Goal: Transaction & Acquisition: Book appointment/travel/reservation

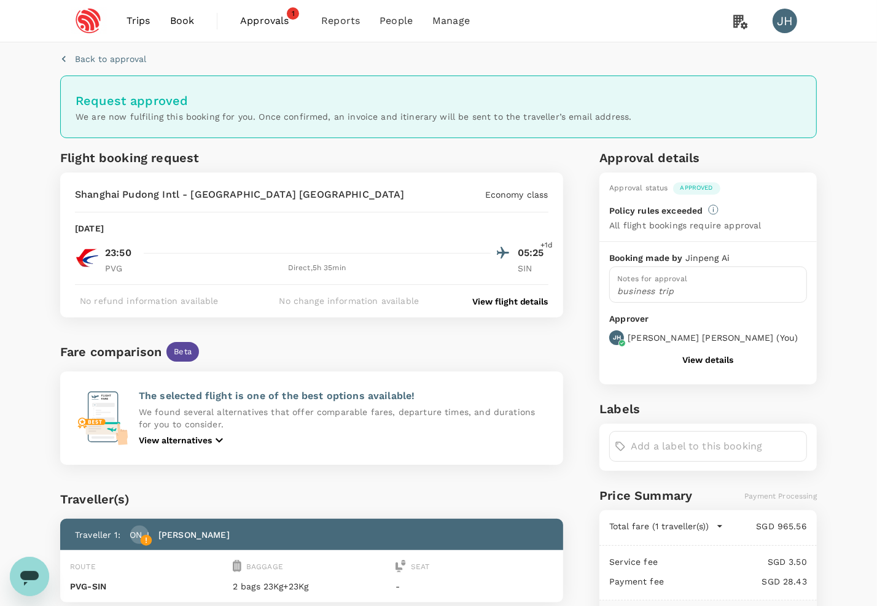
click at [189, 14] on span "Book" at bounding box center [182, 21] width 25 height 15
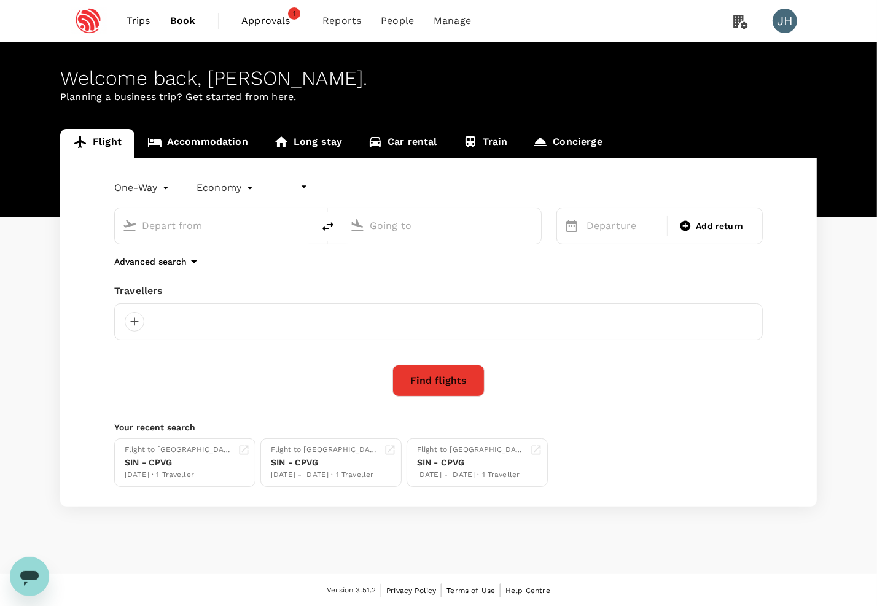
type input "undefined, undefined (any)"
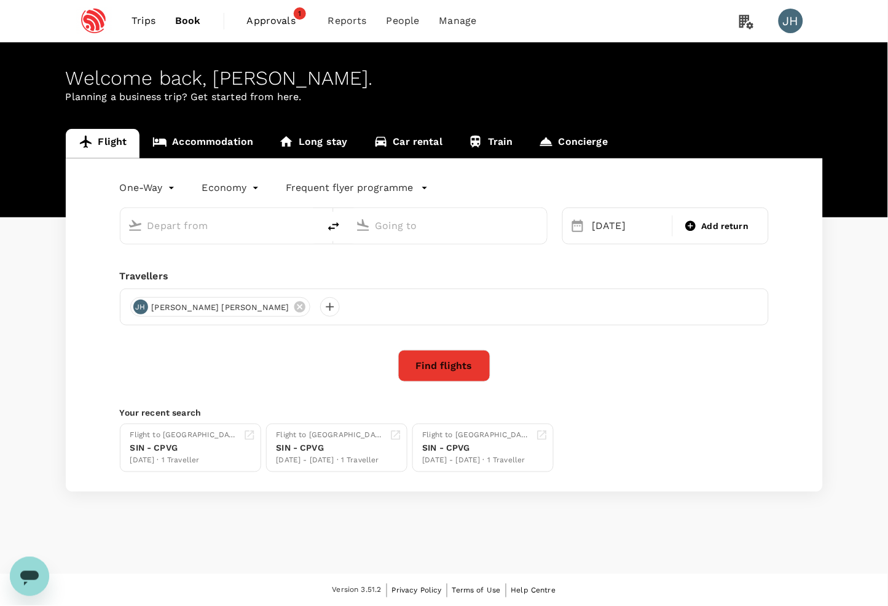
click at [275, 23] on span "Approvals" at bounding box center [277, 21] width 61 height 15
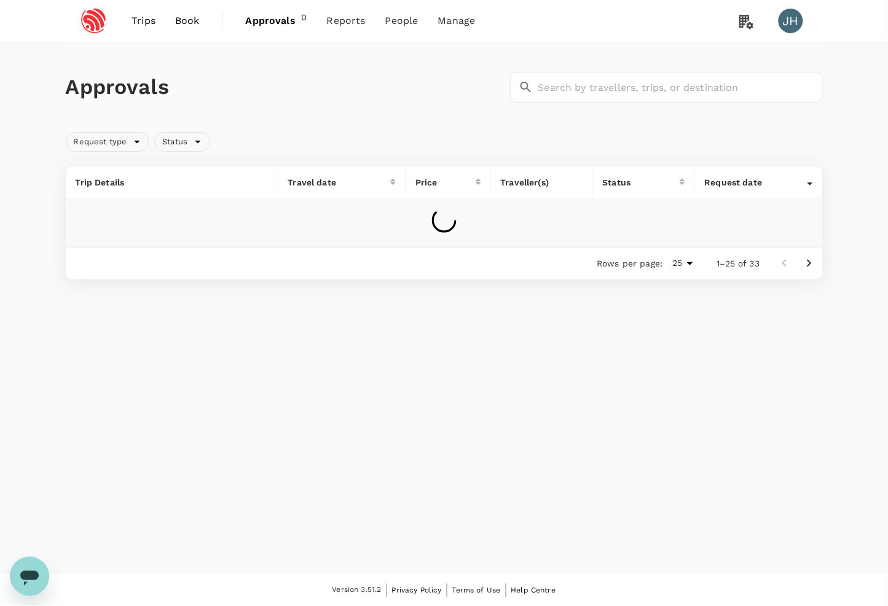
click at [150, 20] on span "Trips" at bounding box center [143, 21] width 24 height 15
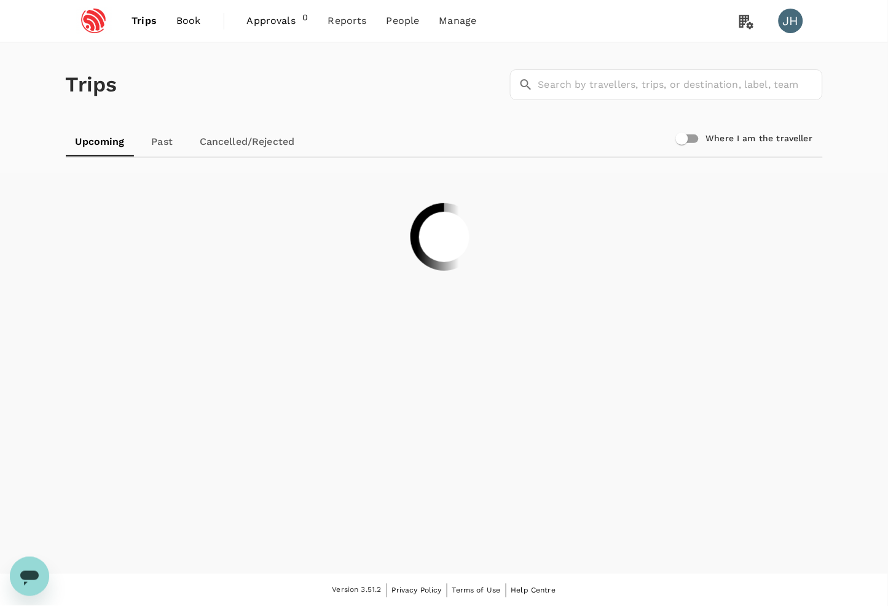
click at [187, 26] on span "Book" at bounding box center [188, 21] width 25 height 15
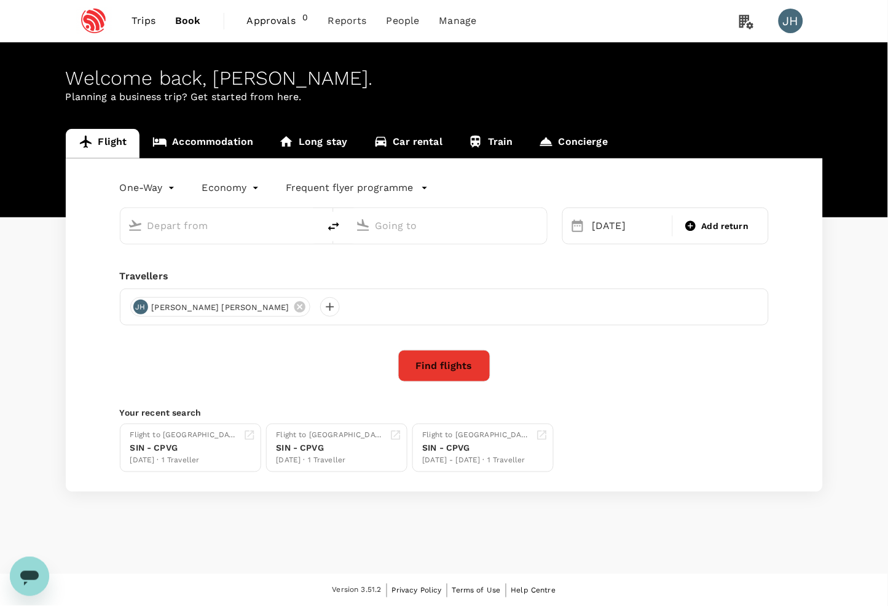
type input "[GEOGRAPHIC_DATA], [GEOGRAPHIC_DATA] (any)"
type input "Singapore Changi (SIN)"
type input "[GEOGRAPHIC_DATA], [GEOGRAPHIC_DATA] (any)"
type input "Singapore Changi (SIN)"
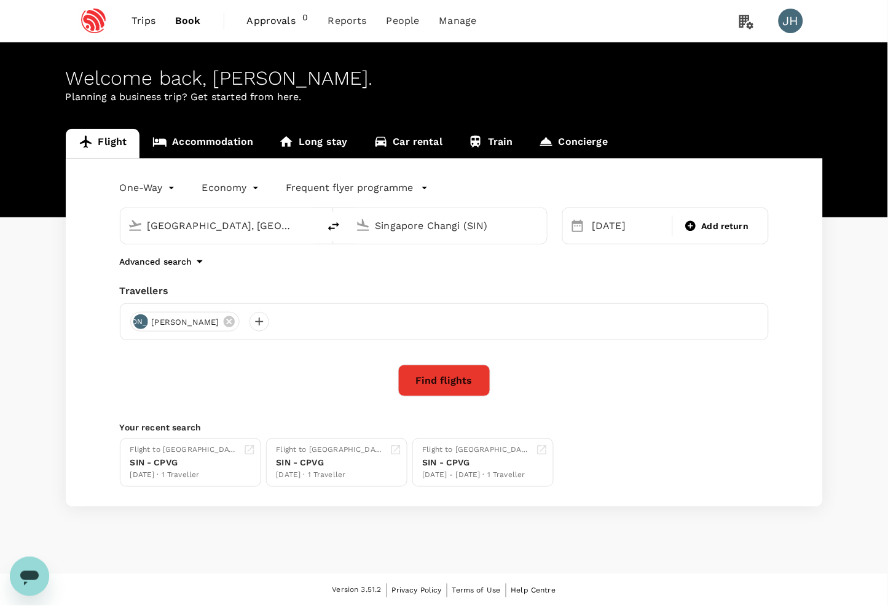
click at [345, 225] on button "delete" at bounding box center [333, 226] width 29 height 29
type input "Singapore Changi (SIN)"
type input "[GEOGRAPHIC_DATA], [GEOGRAPHIC_DATA] (any)"
click at [621, 228] on div "[DATE]" at bounding box center [628, 226] width 83 height 25
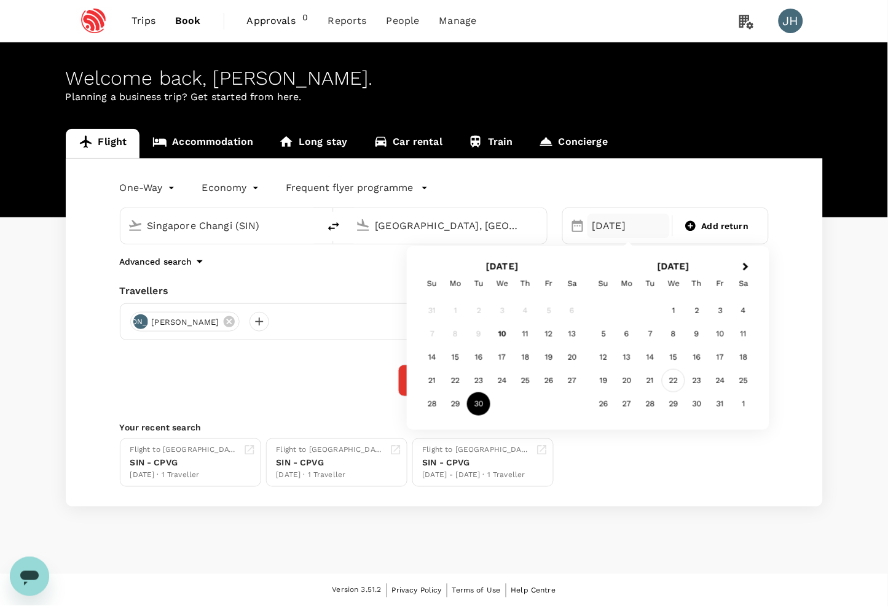
click at [670, 379] on div "22" at bounding box center [673, 380] width 23 height 23
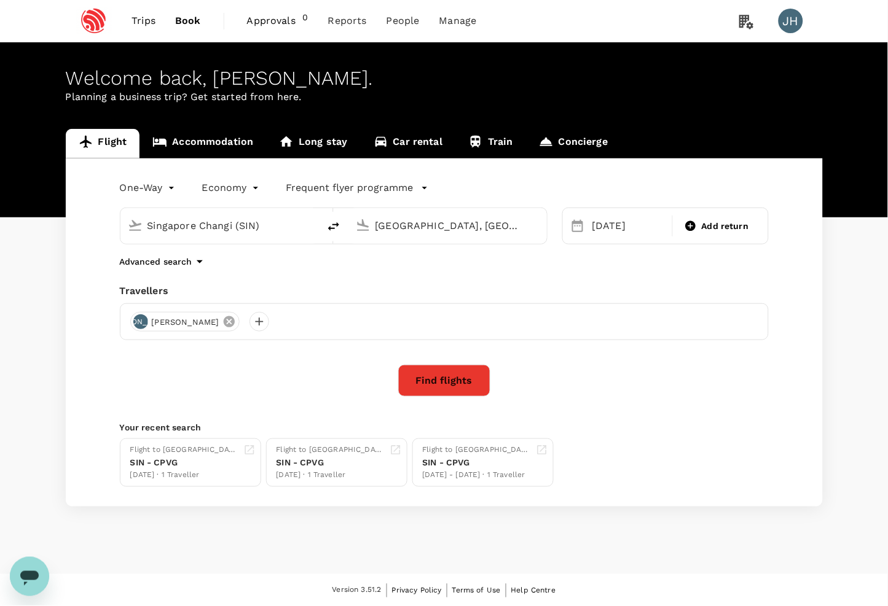
click at [224, 324] on icon at bounding box center [229, 321] width 11 height 11
click at [139, 326] on div at bounding box center [140, 322] width 20 height 20
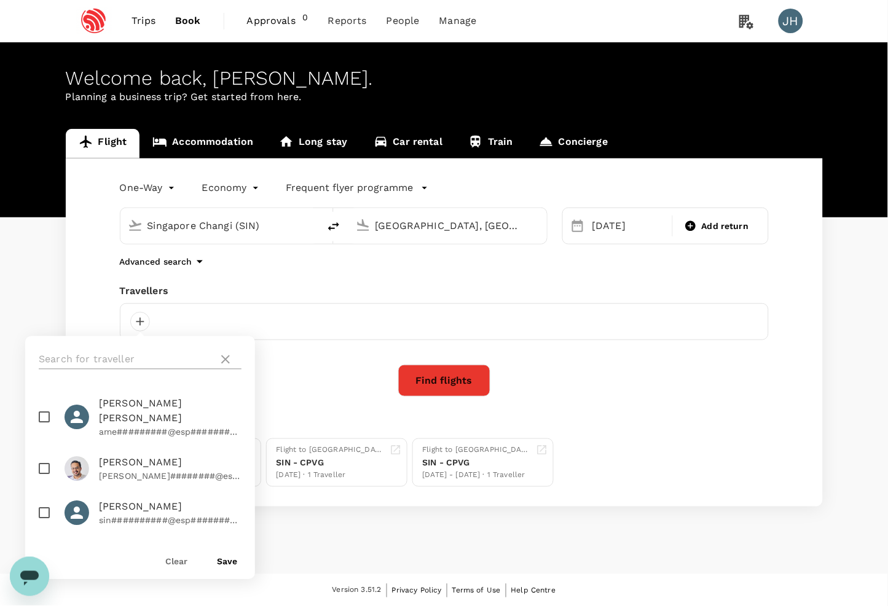
click at [154, 351] on input "text" at bounding box center [126, 360] width 174 height 20
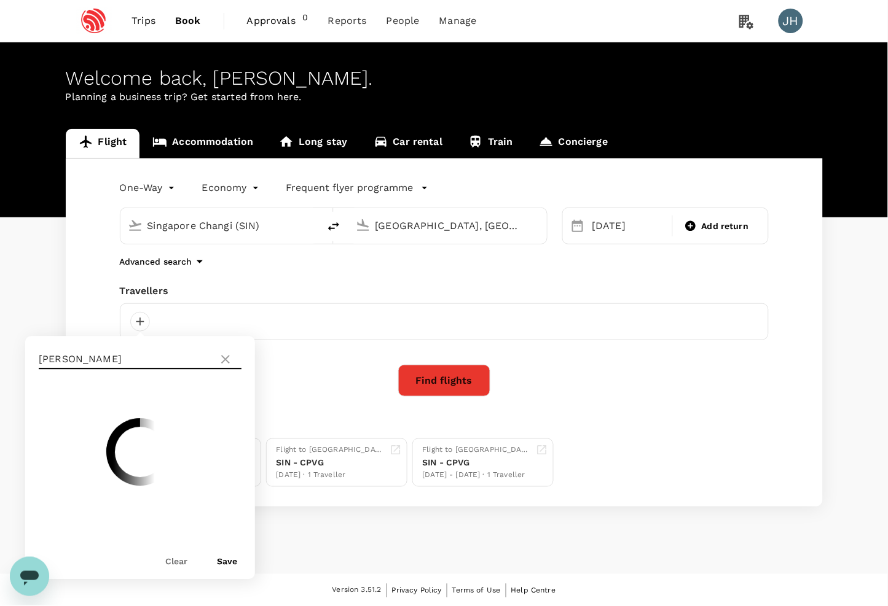
type input "[PERSON_NAME]"
click at [42, 410] on input "checkbox" at bounding box center [44, 418] width 26 height 26
checkbox input "true"
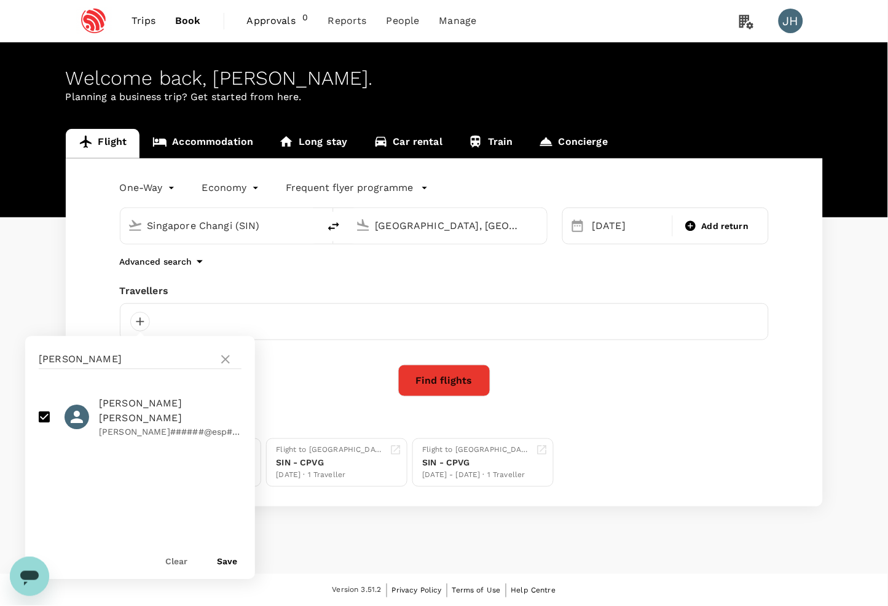
click at [230, 564] on button "Save" at bounding box center [227, 562] width 20 height 10
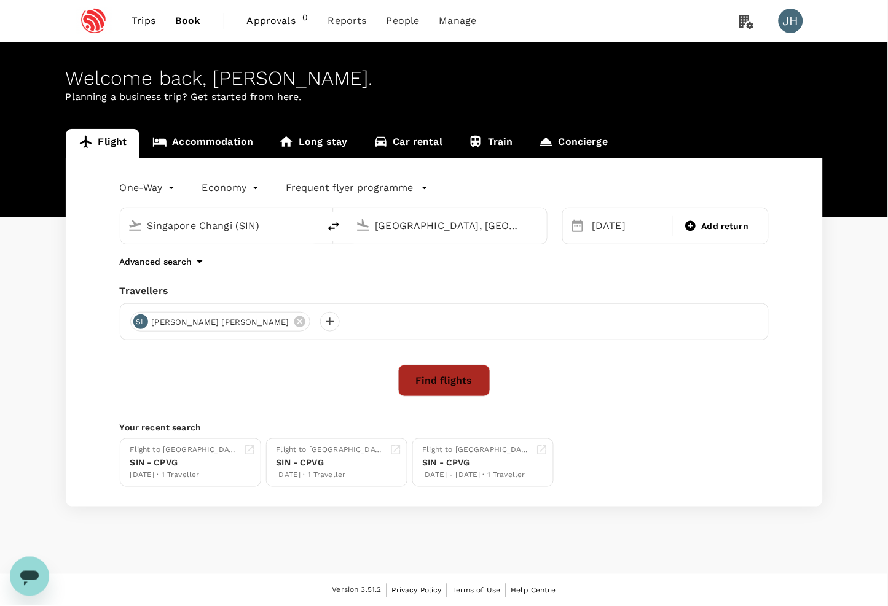
click at [429, 388] on button "Find flights" at bounding box center [444, 381] width 92 height 32
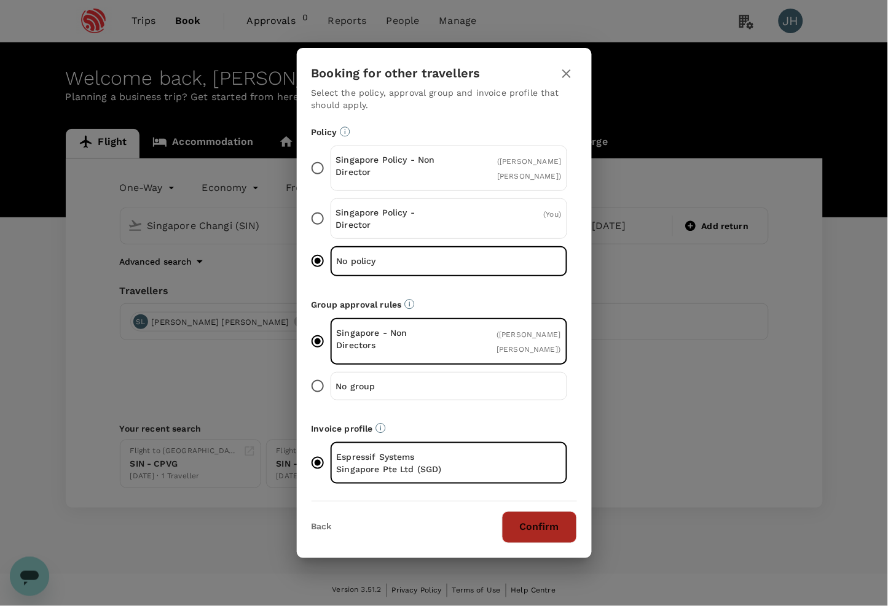
click at [525, 525] on button "Confirm" at bounding box center [539, 528] width 75 height 32
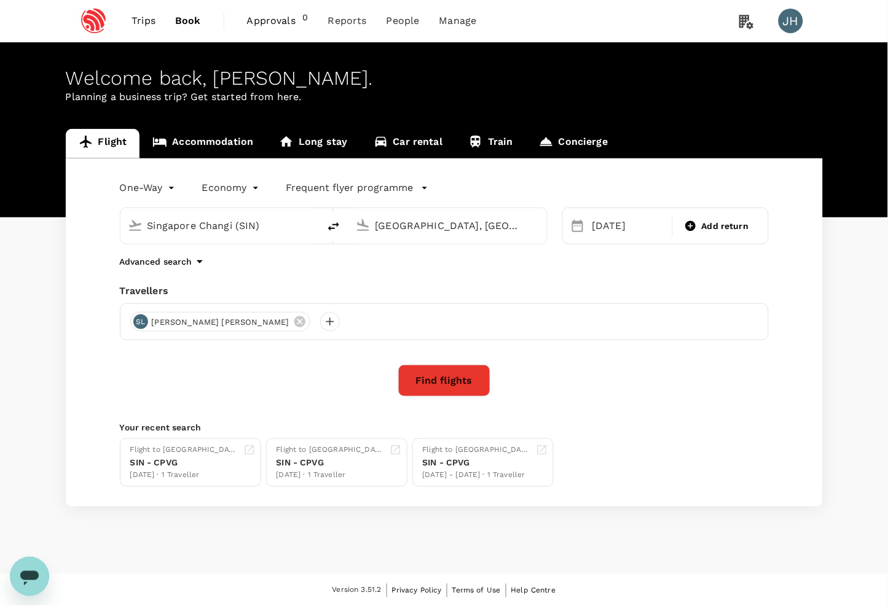
click at [460, 379] on button "Find flights" at bounding box center [444, 381] width 92 height 32
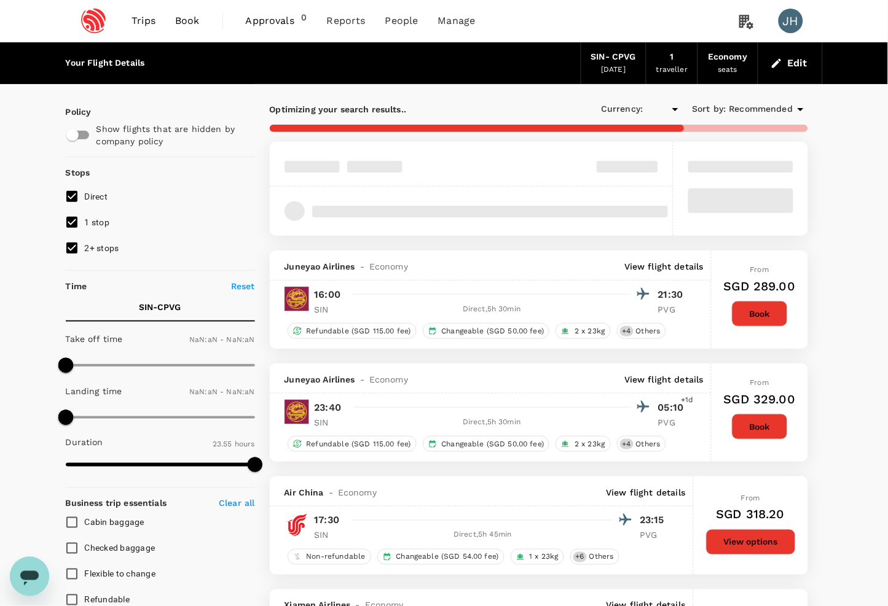
type input "SGD"
type input "1440"
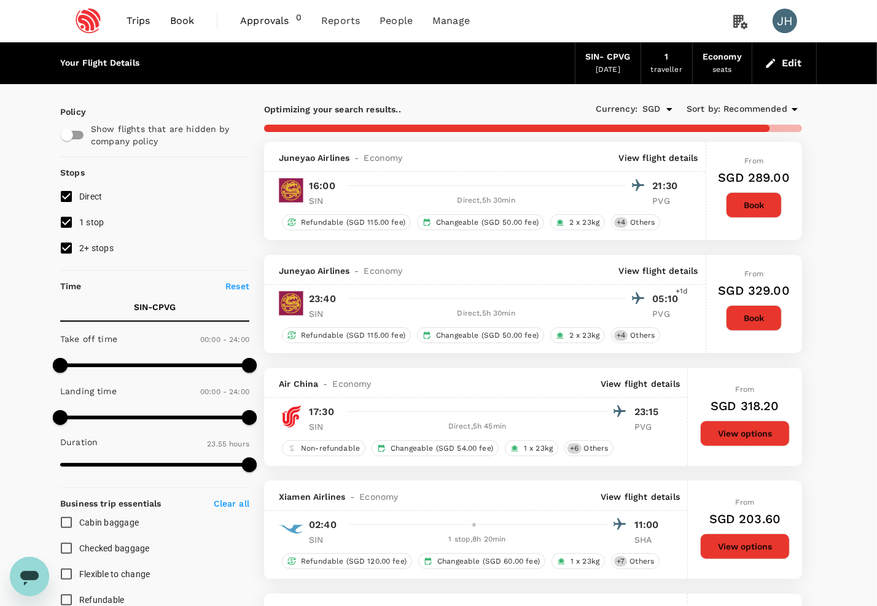
type input "1790"
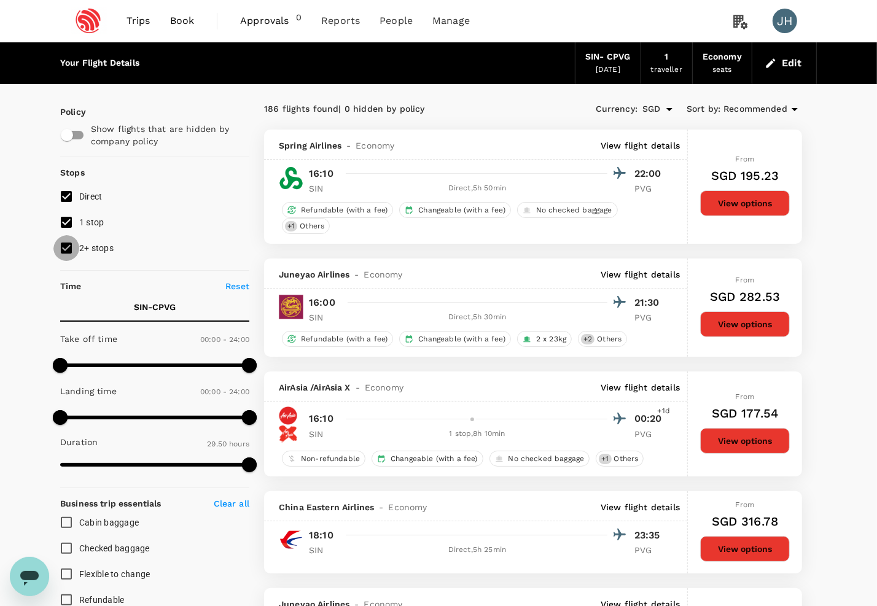
click at [72, 255] on input "2+ stops" at bounding box center [66, 248] width 26 height 26
checkbox input "false"
click at [73, 224] on input "1 stop" at bounding box center [66, 222] width 26 height 26
checkbox input "false"
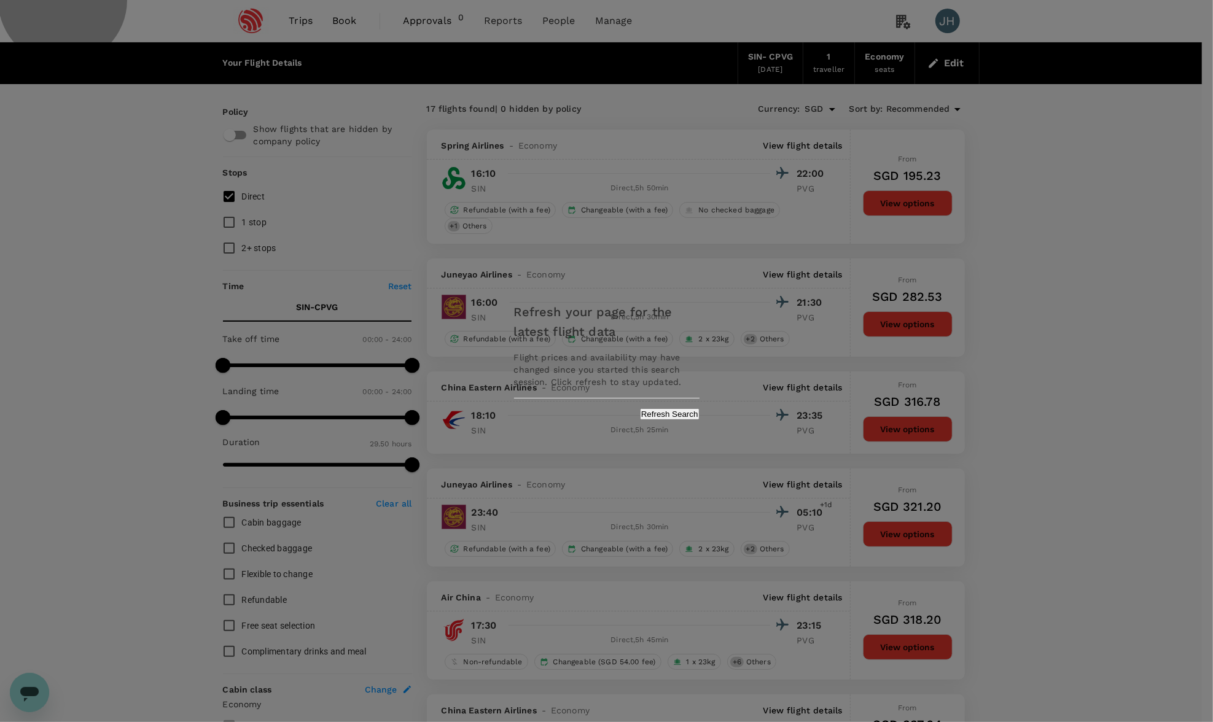
click at [689, 410] on button "Refresh Search" at bounding box center [670, 414] width 60 height 12
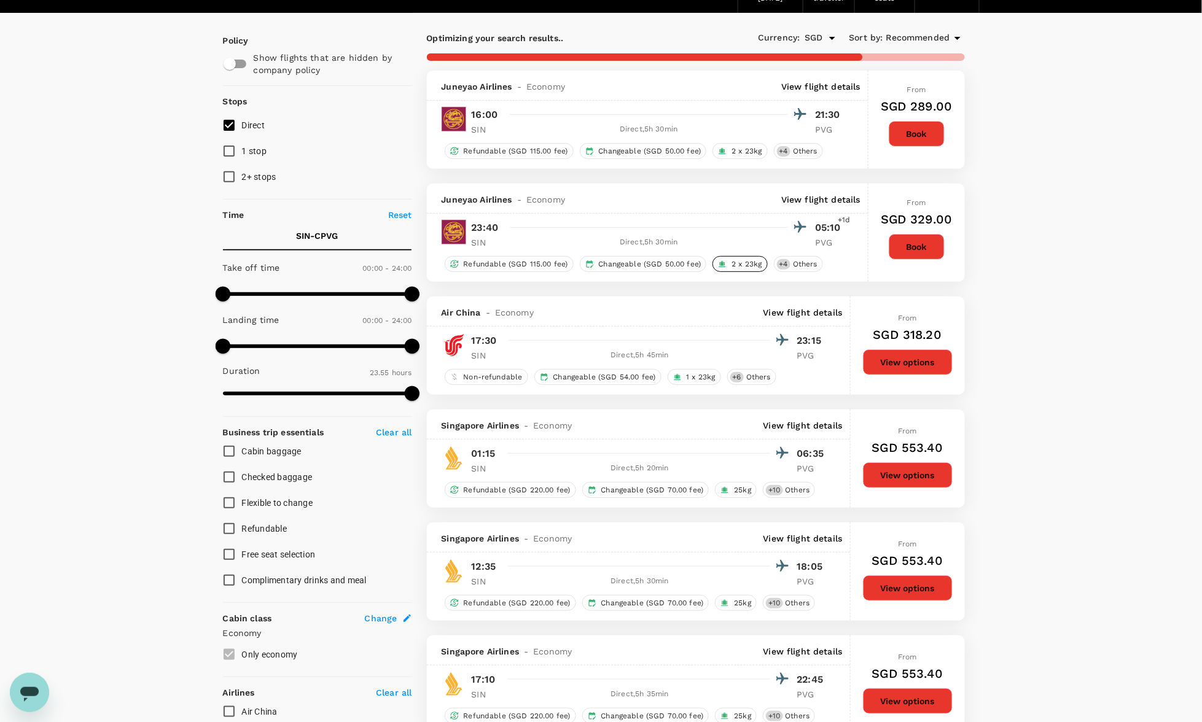
scroll to position [68, 0]
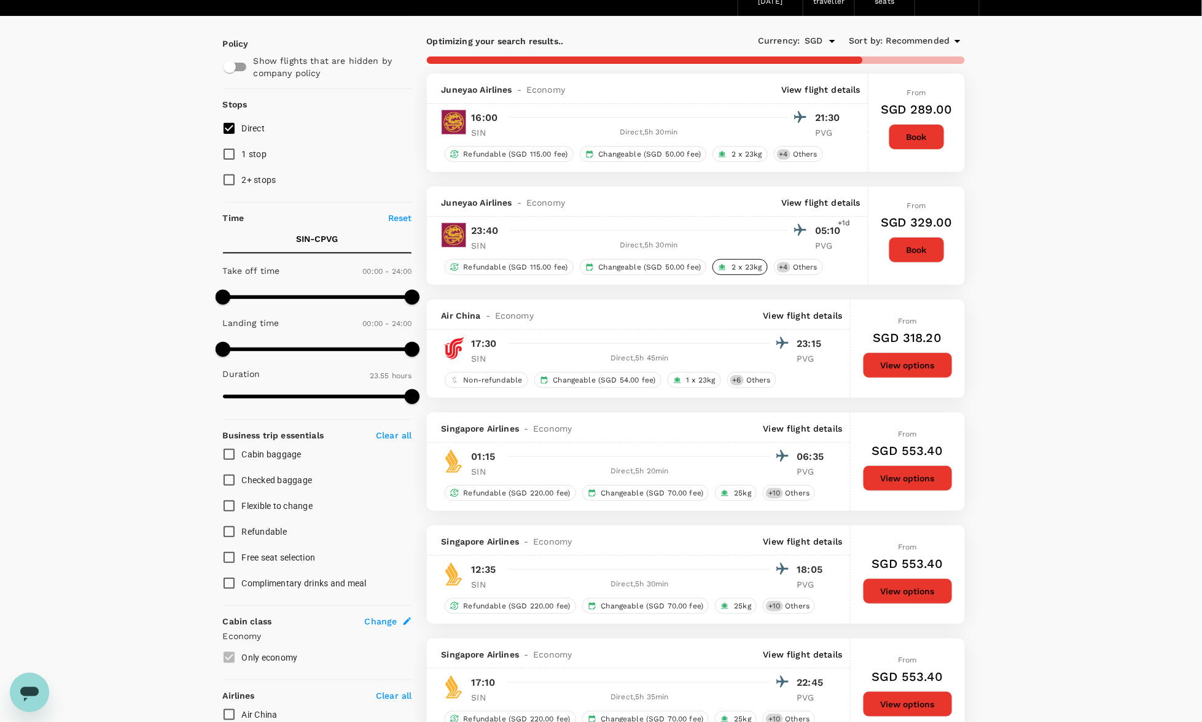
type input "1790"
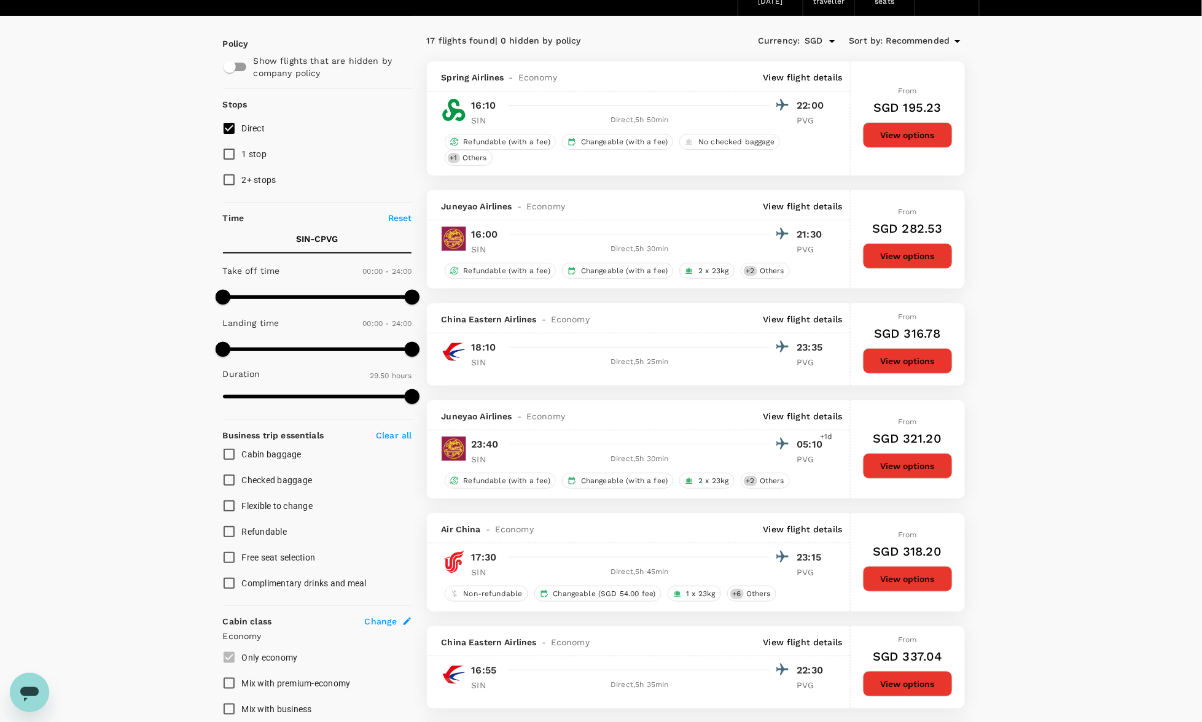
scroll to position [0, 0]
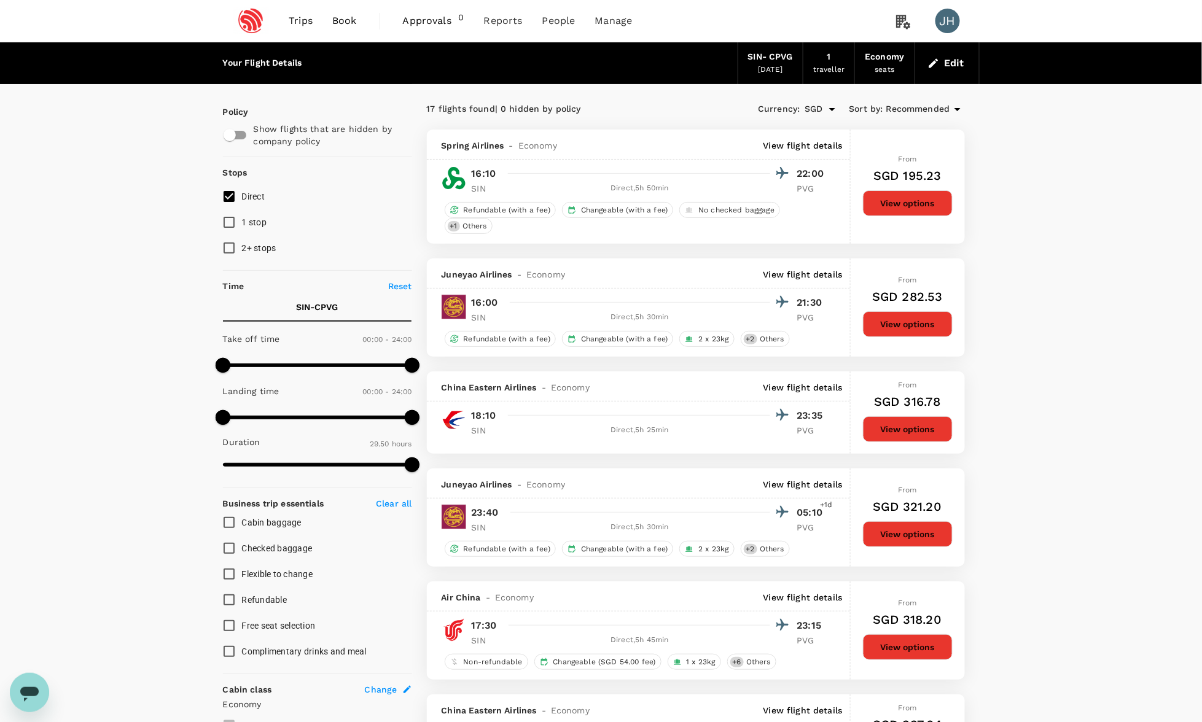
click at [877, 109] on span "Recommended" at bounding box center [918, 110] width 64 height 14
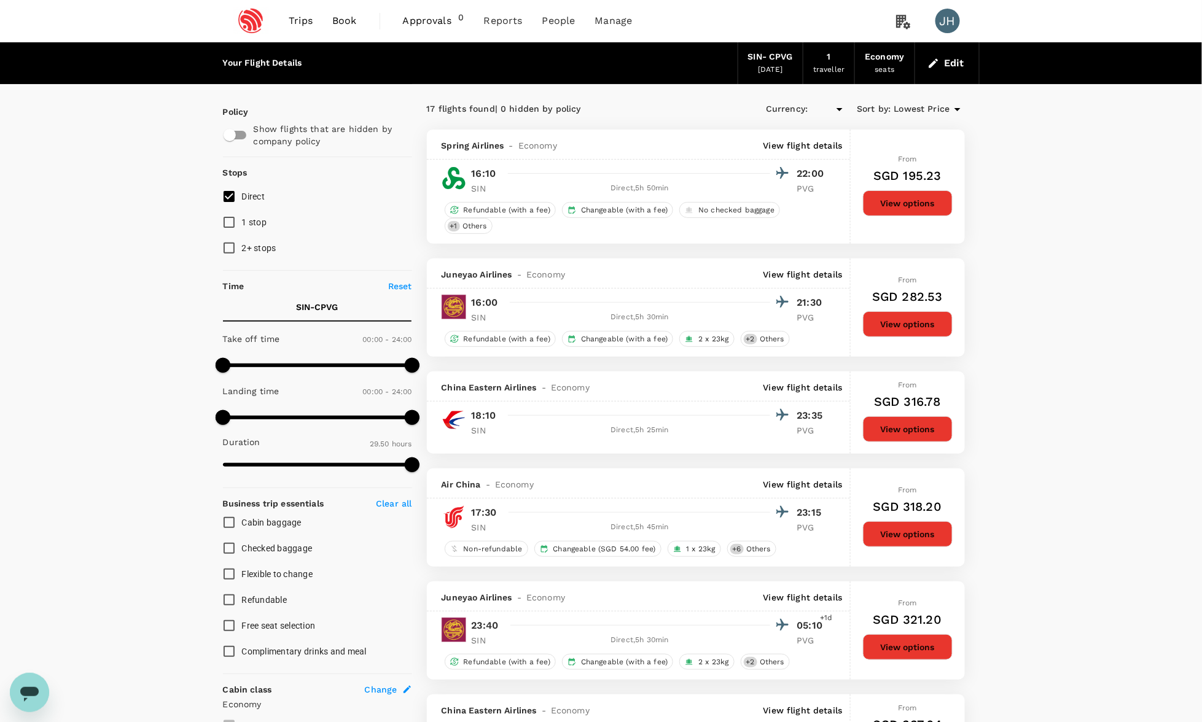
type input "SGD"
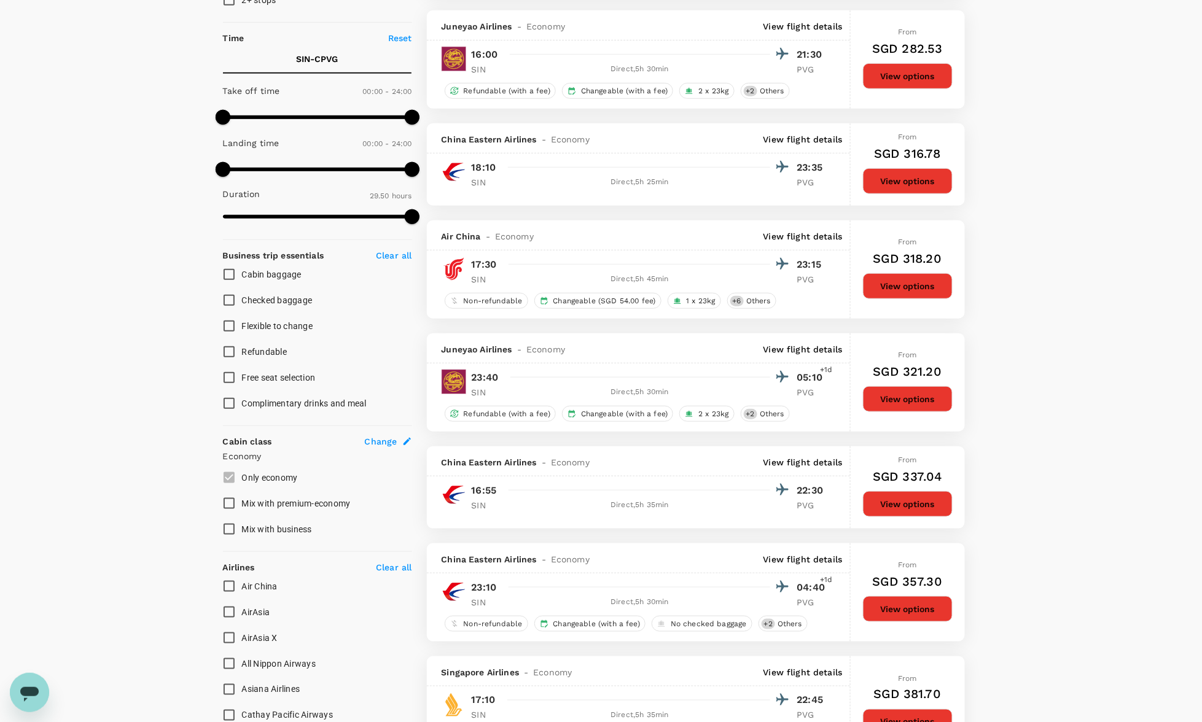
scroll to position [509, 0]
